Goal: Task Accomplishment & Management: Manage account settings

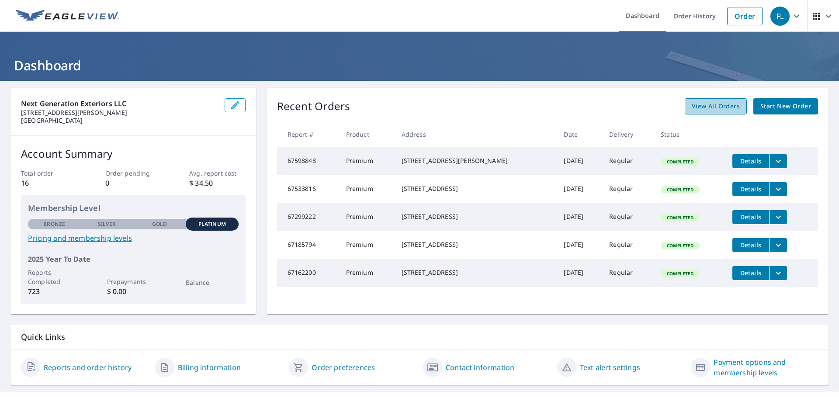
click at [704, 112] on link "View All Orders" at bounding box center [715, 106] width 62 height 16
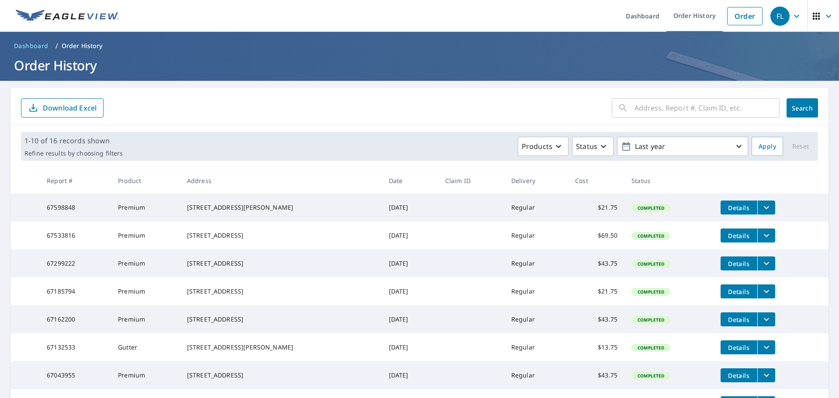
click at [774, 7] on div "FL" at bounding box center [779, 16] width 19 height 19
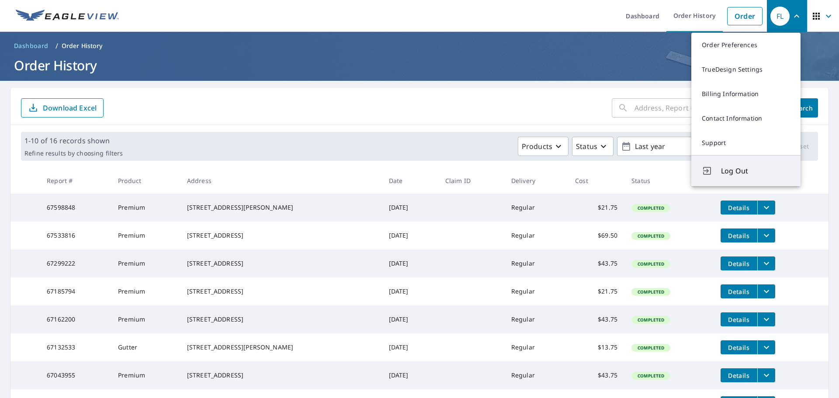
click at [732, 161] on button "Log Out" at bounding box center [745, 170] width 109 height 31
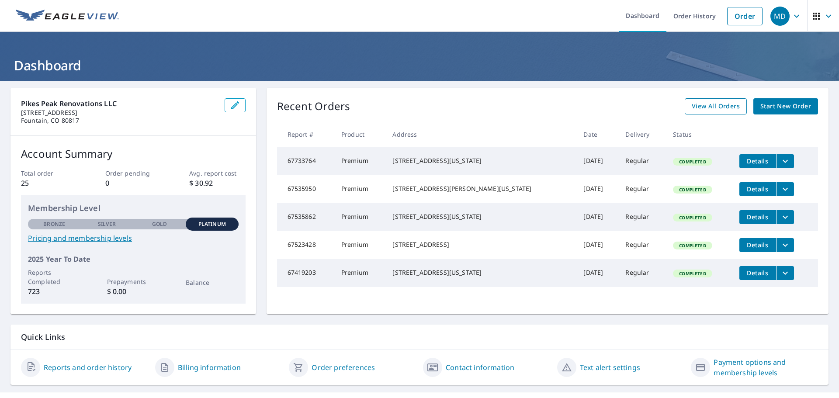
click at [714, 108] on span "View All Orders" at bounding box center [715, 106] width 48 height 11
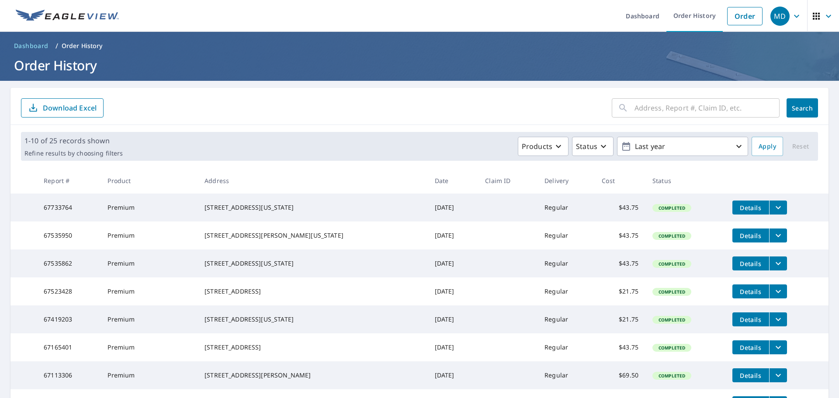
click at [792, 13] on icon "button" at bounding box center [796, 16] width 10 height 10
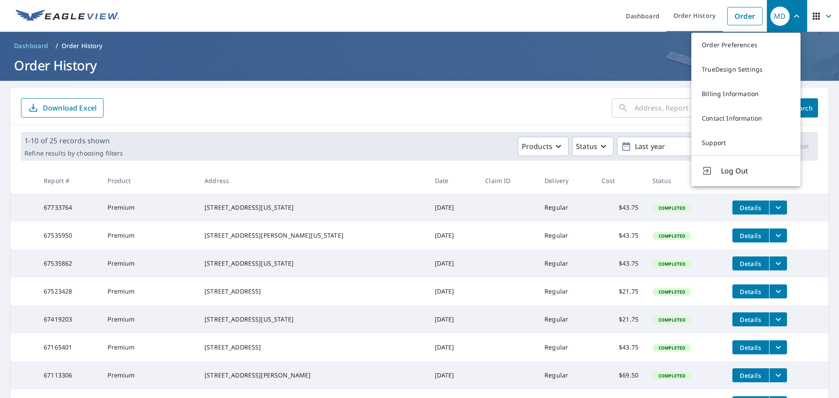
click at [732, 172] on span "Log Out" at bounding box center [755, 171] width 69 height 10
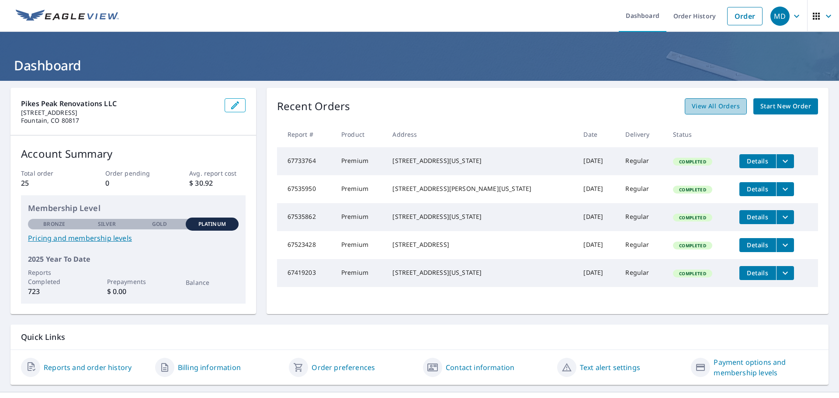
click at [699, 114] on link "View All Orders" at bounding box center [715, 106] width 62 height 16
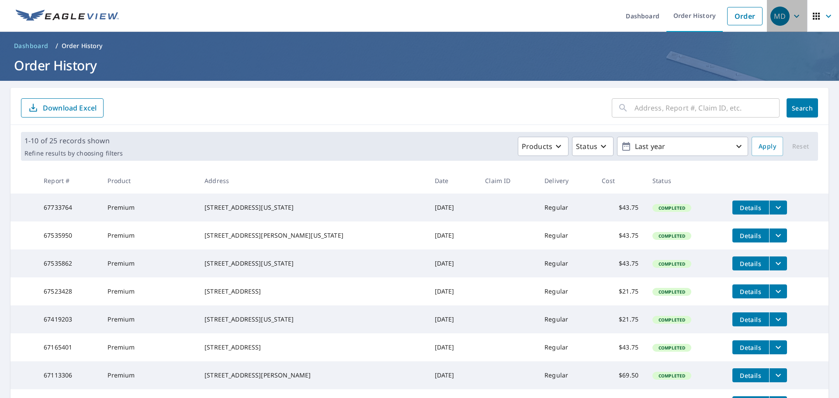
click at [794, 16] on icon "button" at bounding box center [796, 16] width 10 height 10
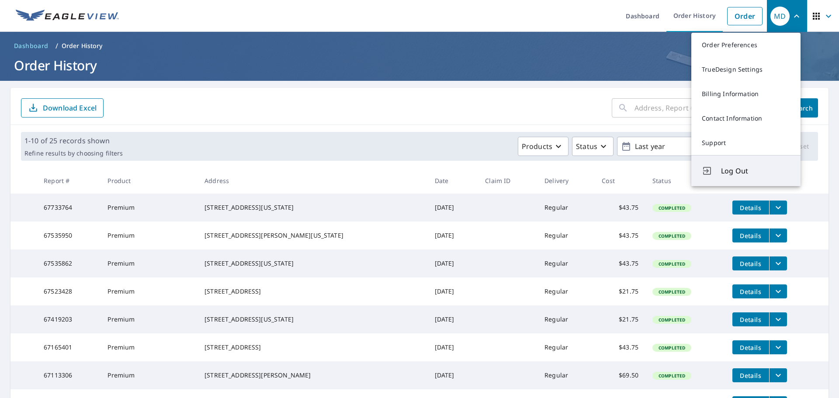
click at [734, 172] on span "Log Out" at bounding box center [755, 171] width 69 height 10
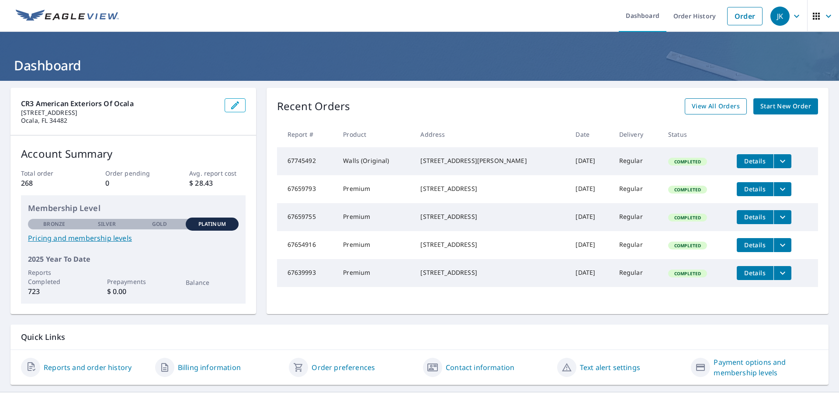
click at [717, 105] on span "View All Orders" at bounding box center [715, 106] width 48 height 11
